Goal: Task Accomplishment & Management: Manage account settings

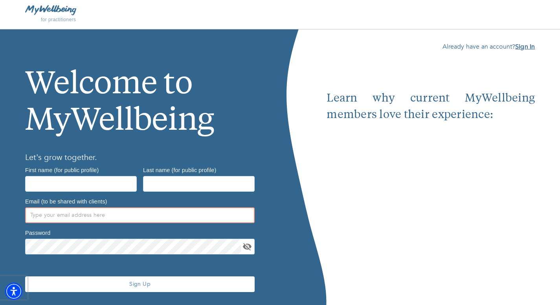
type input "[PERSON_NAME][EMAIL_ADDRESS][DOMAIN_NAME]"
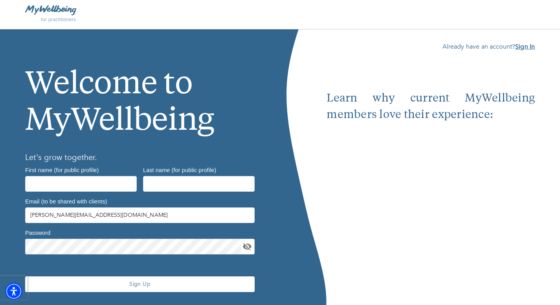
click at [525, 47] on b "Sign In" at bounding box center [525, 46] width 20 height 9
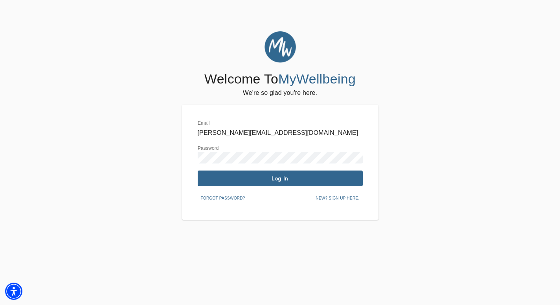
click at [291, 180] on span "Log In" at bounding box center [280, 178] width 159 height 7
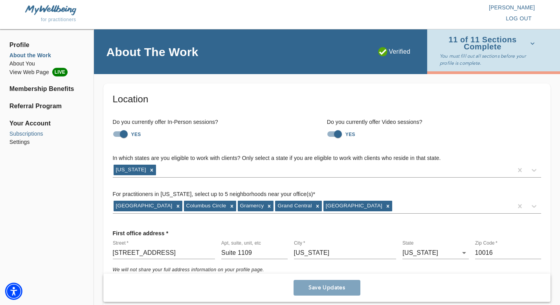
click at [33, 134] on li "Subscriptions" at bounding box center [46, 134] width 75 height 8
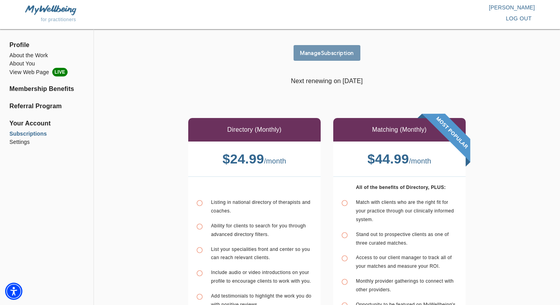
click at [322, 56] on span "Manage Subscription" at bounding box center [326, 52] width 60 height 7
